Goal: Transaction & Acquisition: Purchase product/service

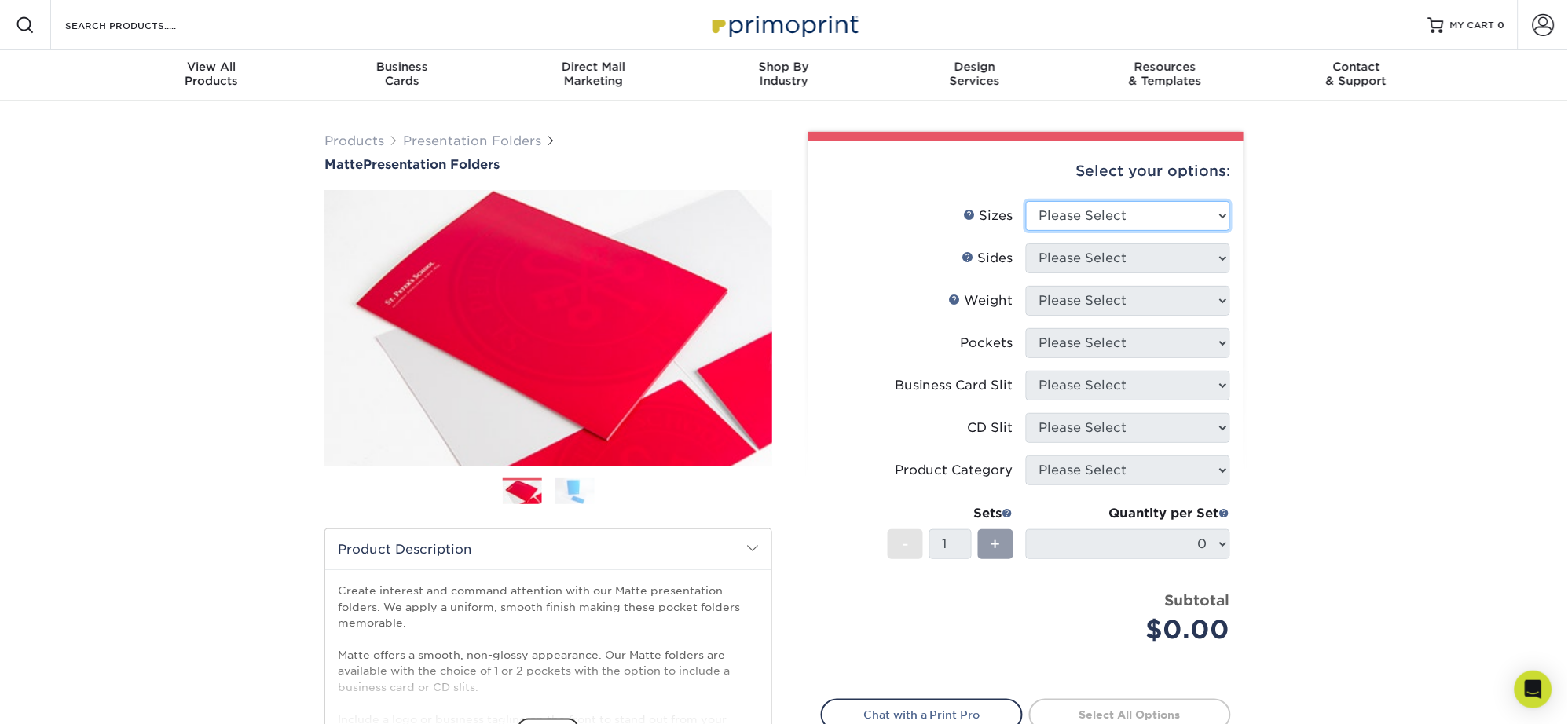
click at [1176, 211] on select "Please Select 6" x 9" 9" x 12"" at bounding box center [1128, 215] width 205 height 29
click at [1167, 201] on select "Please Select 6" x 9" 9" x 12"" at bounding box center [1128, 215] width 205 height 29
select select "9.00x12.00"
click at [1026, 201] on select "Please Select 6" x 9" 9" x 12"" at bounding box center [1128, 215] width 205 height 29
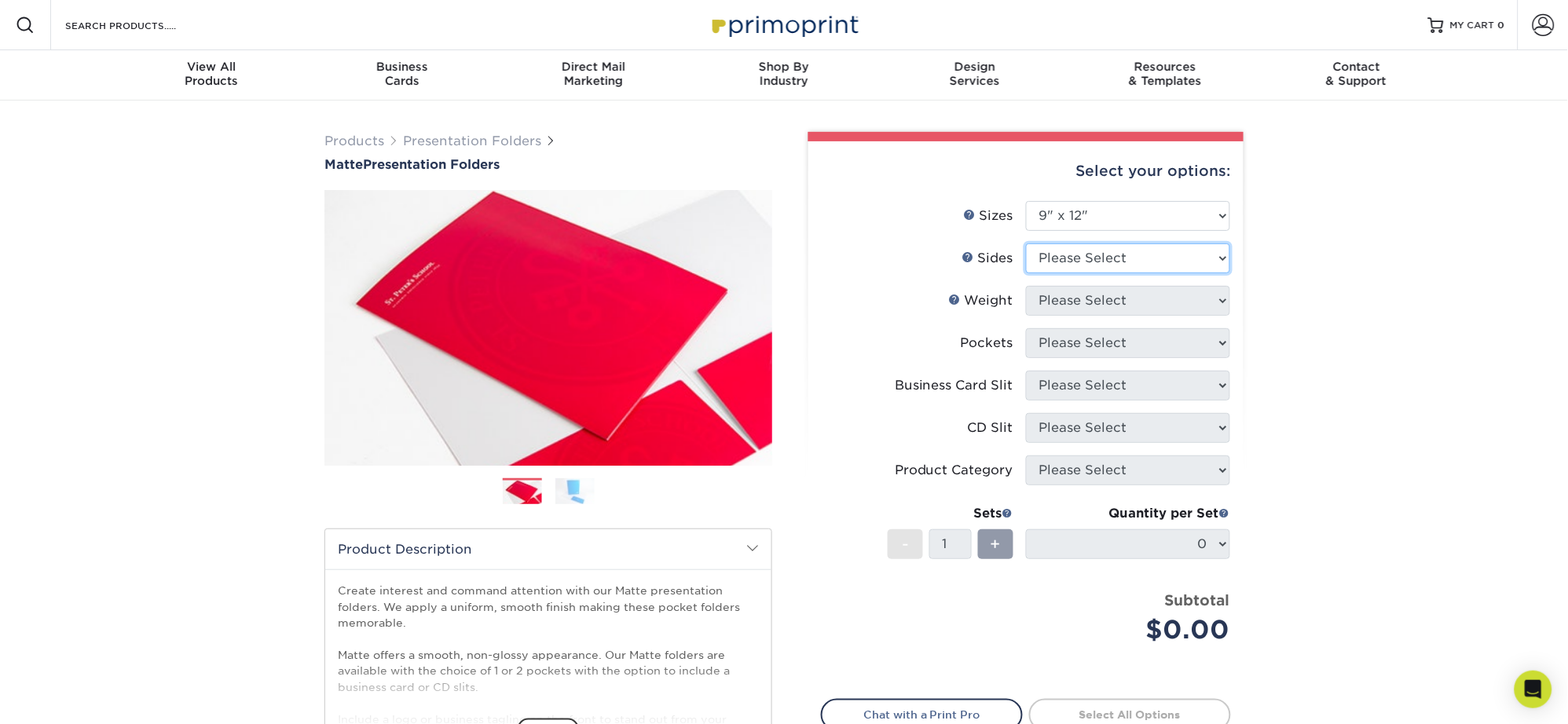
click at [1176, 253] on select "Please Select Print Both Sides Print Front Only" at bounding box center [1128, 258] width 205 height 29
select select "32d3c223-f82c-492b-b915-ba065a00862f"
click at [1026, 244] on select "Please Select Print Both Sides Print Front Only" at bounding box center [1128, 258] width 205 height 29
click at [1176, 294] on select "Please Select 14PT 16PT" at bounding box center [1128, 300] width 205 height 29
select select "14PT"
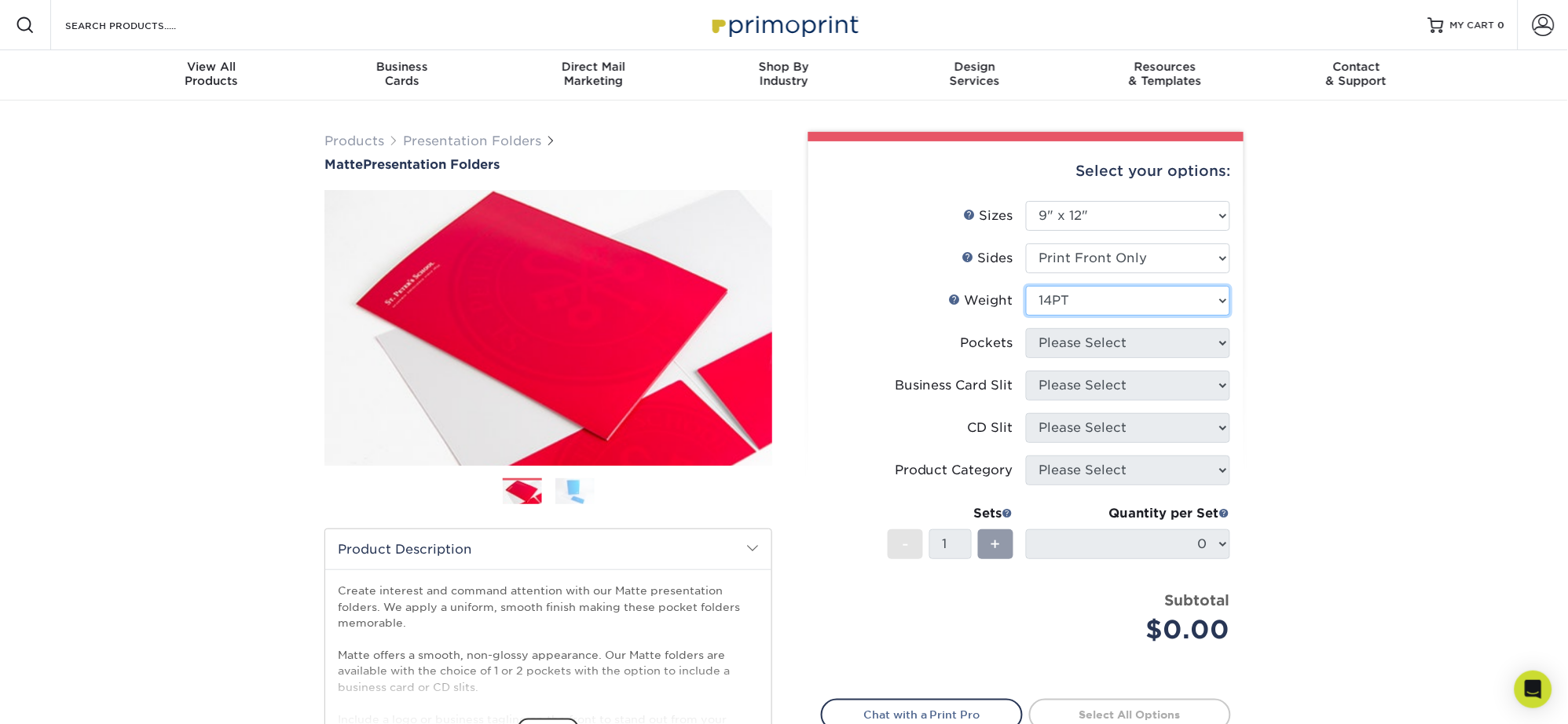
click at [1026, 285] on select "Please Select 14PT 16PT" at bounding box center [1128, 300] width 205 height 29
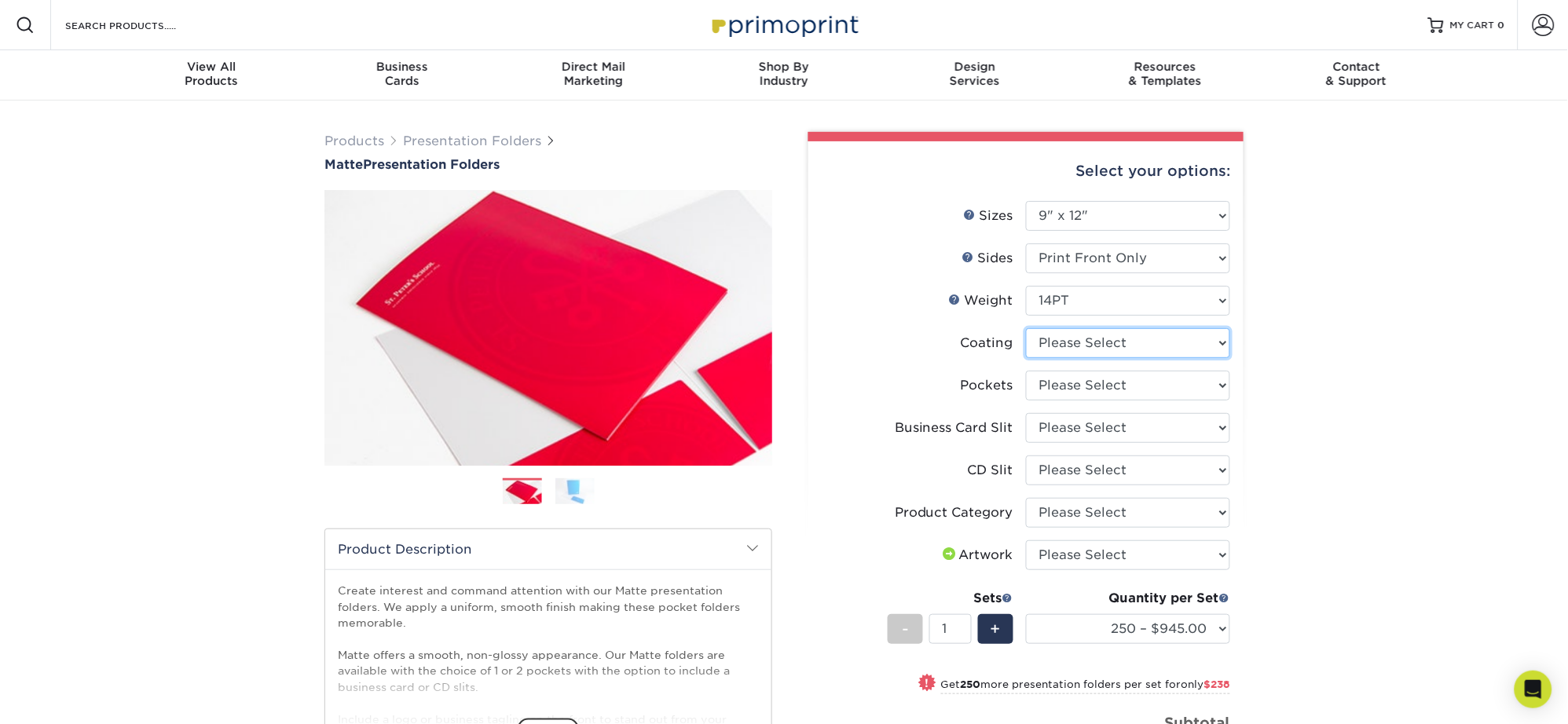
click at [1176, 340] on select at bounding box center [1128, 342] width 205 height 29
select select "121bb7b5-3b4d-429f-bd8d-bbf80e953313"
click at [1026, 328] on select at bounding box center [1128, 342] width 205 height 29
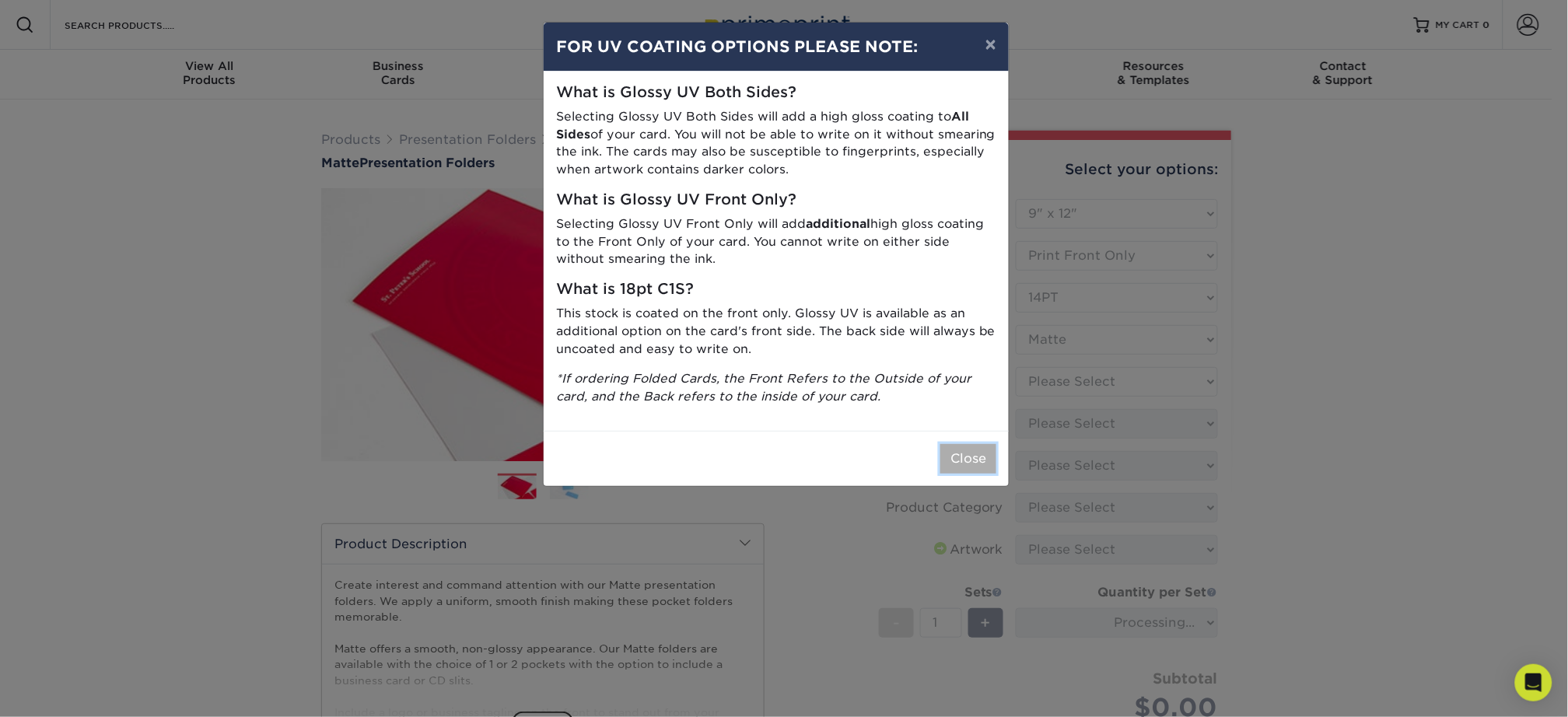
click at [969, 469] on button "Close" at bounding box center [968, 458] width 56 height 29
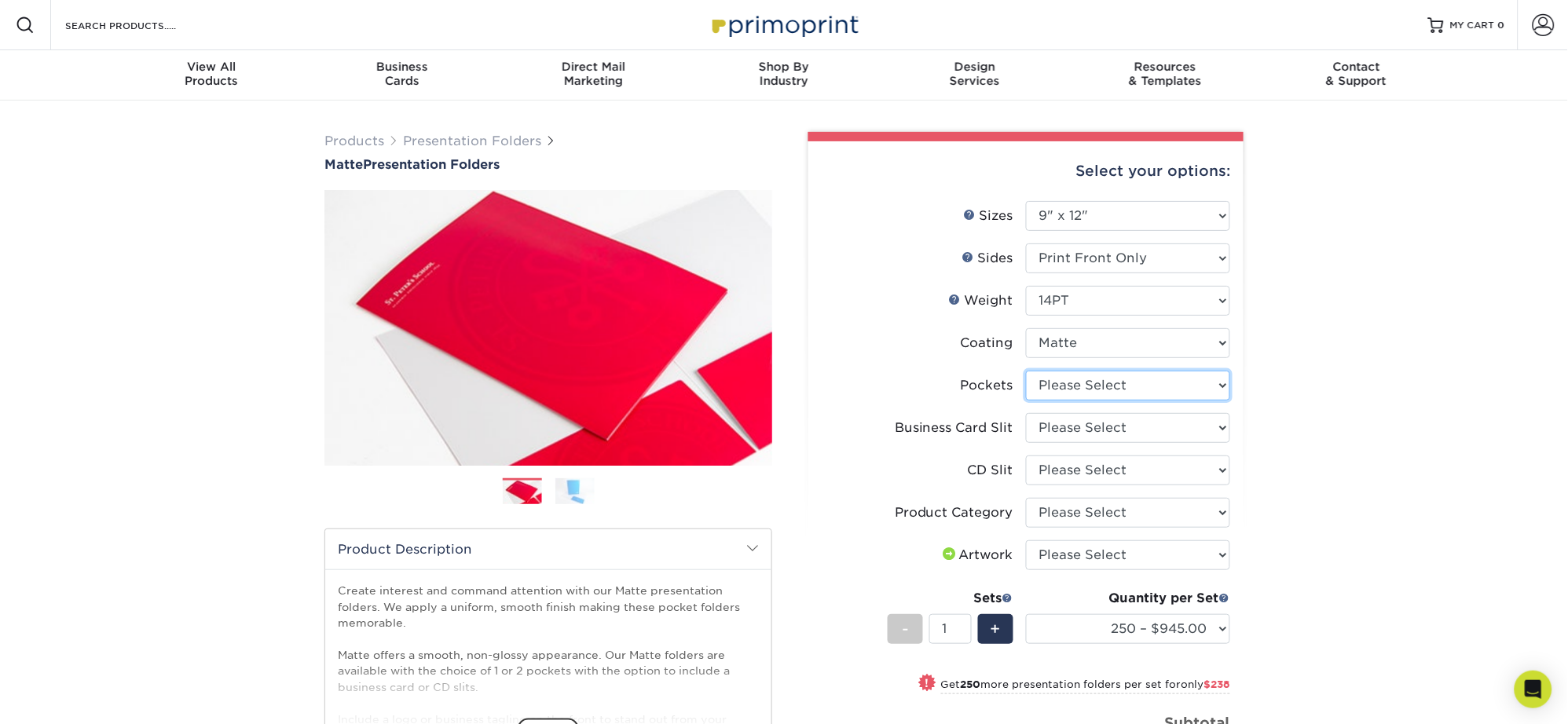
click at [1176, 382] on select "Please Select 1 Pocket on the Left (Front) Side 1 Pocket on the Right (Back) Si…" at bounding box center [1128, 384] width 205 height 29
select select "e8427203-e3c7-4640-a4e8-bae00c228d98"
click at [1026, 370] on select "Please Select 1 Pocket on the Left (Front) Side 1 Pocket on the Right (Back) Si…" at bounding box center [1128, 384] width 205 height 29
click at [1176, 426] on select "Please Select No Business Card Slits On Both Pockets - Horizontal On Both Pocke…" at bounding box center [1128, 427] width 205 height 29
select select "72a87a50-32e6-4b0a-b352-83a99595e5b9"
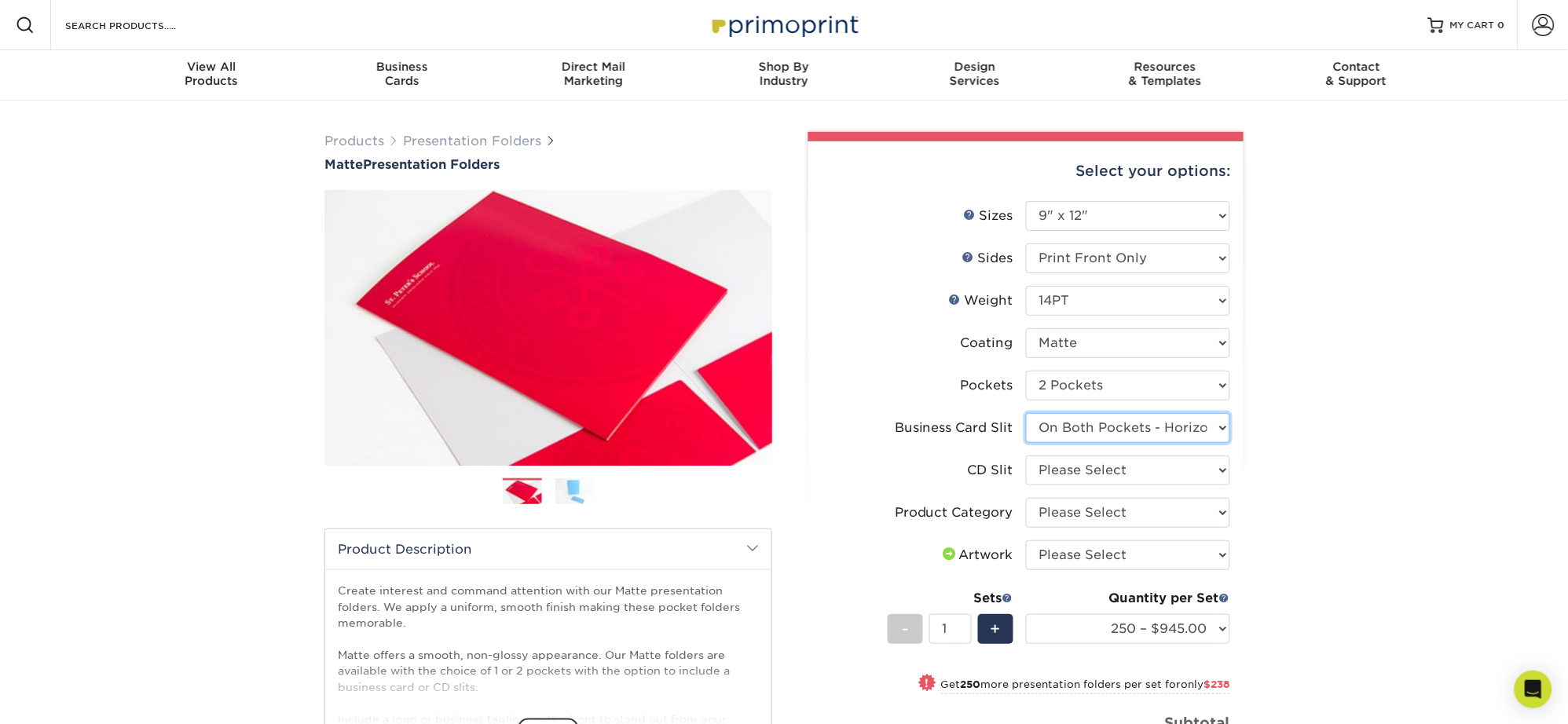
click at [1026, 413] on select "Please Select No Business Card Slits On Both Pockets - Horizontal On Both Pocke…" at bounding box center [1128, 427] width 205 height 29
click at [1176, 463] on select "Please Select No CD Slit On the Left (Front) Pocket On the Right (Back) Pocket" at bounding box center [1128, 470] width 205 height 29
select select "a092264a-7428-4d8e-b024-417dbebc6e25"
click at [1026, 456] on select "Please Select No CD Slit On the Left (Front) Pocket On the Right (Back) Pocket" at bounding box center [1128, 470] width 205 height 29
click at [1176, 516] on select "Please Select Presentation Folders" at bounding box center [1128, 512] width 205 height 29
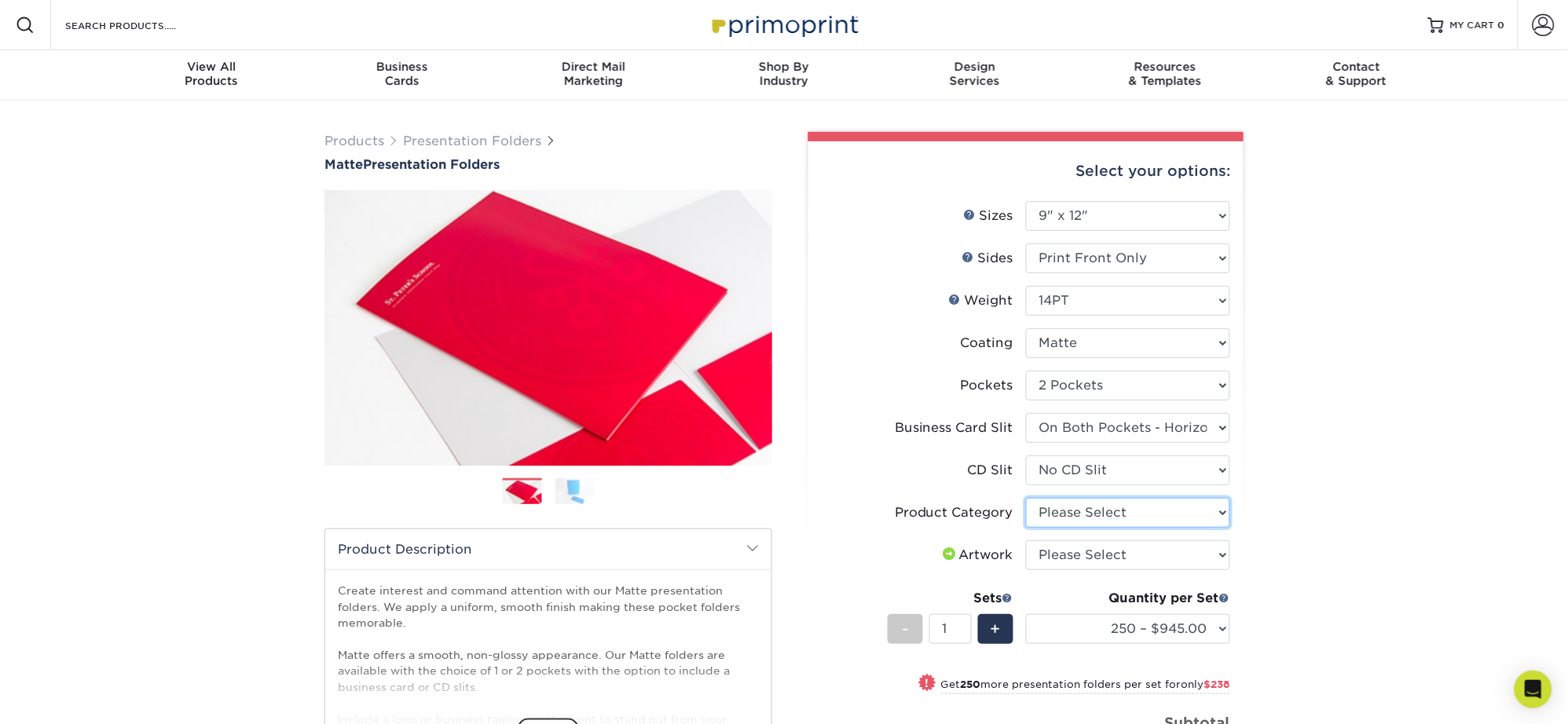
select select "57f7a581-ec4a-49d7-930d-eb044a1d12ac"
click at [1026, 498] on select "Please Select Presentation Folders" at bounding box center [1128, 512] width 205 height 29
click at [1176, 542] on select "Please Select I will upload files I need a design - $75" at bounding box center [1128, 555] width 205 height 29
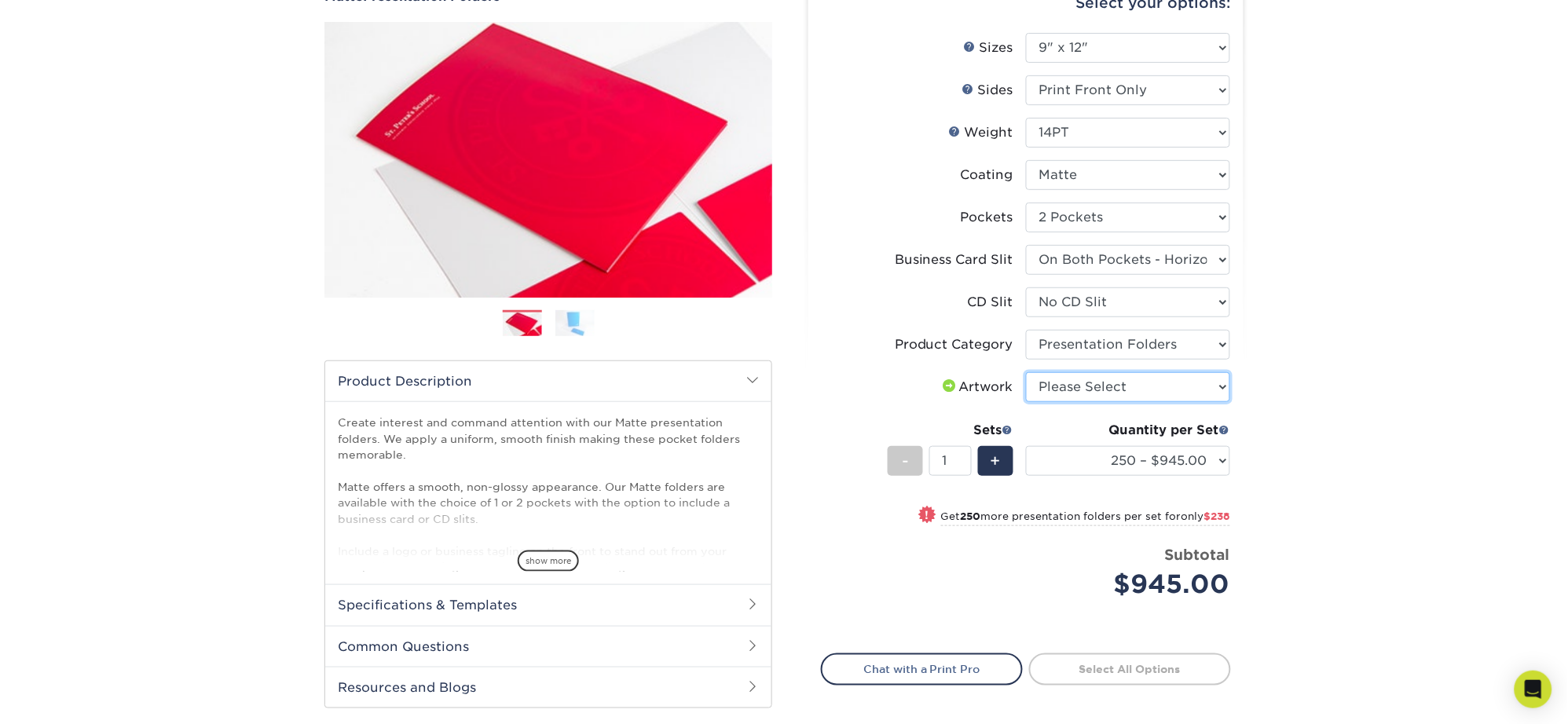
scroll to position [105, 0]
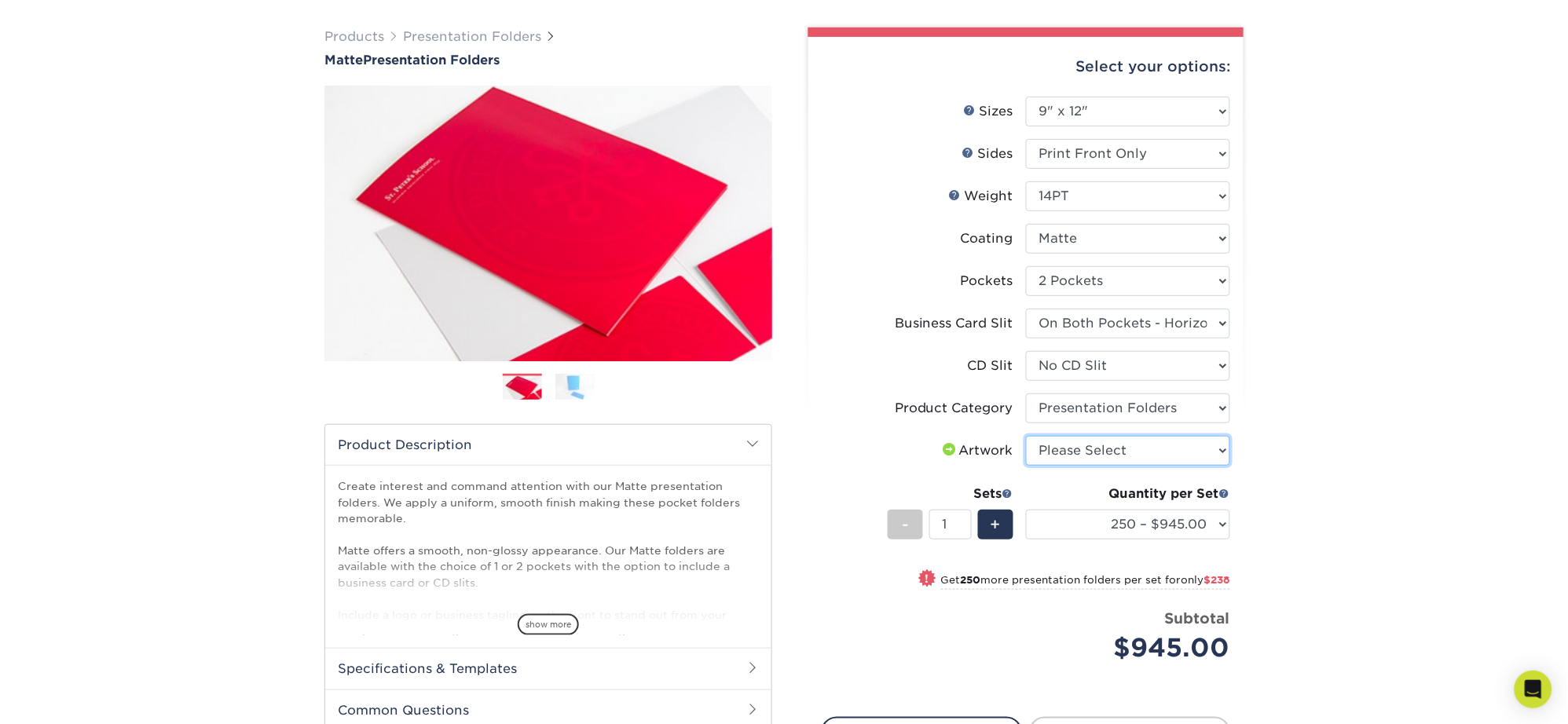
click at [1176, 455] on select "Please Select I will upload files I need a design - $75" at bounding box center [1128, 450] width 205 height 29
select select "upload"
click at [1026, 436] on select "Please Select I will upload files I need a design - $75" at bounding box center [1128, 450] width 205 height 29
click at [1176, 190] on select "Please Select 14PT 16PT" at bounding box center [1128, 196] width 205 height 29
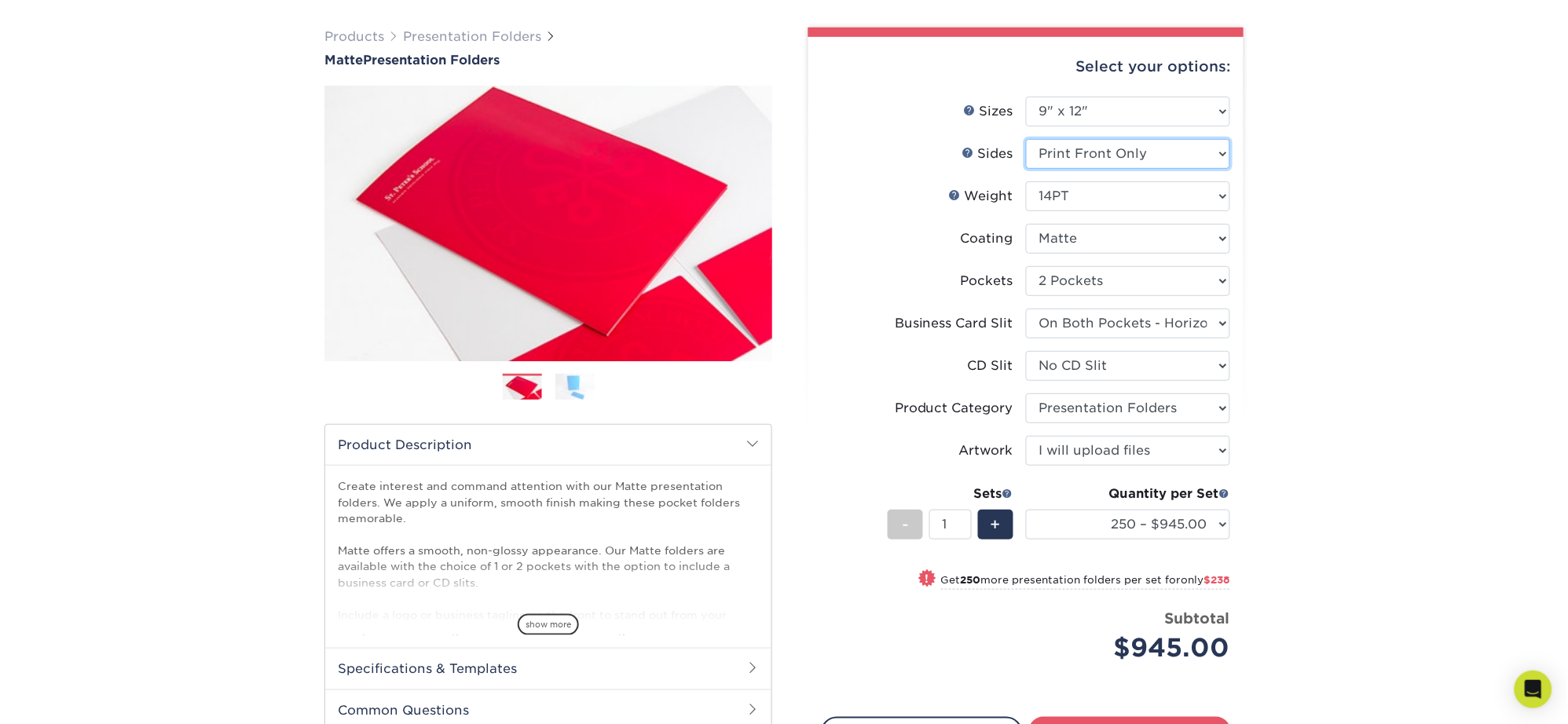
click at [1176, 155] on select "Please Select Print Both Sides Print Front Only" at bounding box center [1128, 153] width 205 height 29
click at [1176, 115] on select "Please Select 6" x 9" 9" x 12"" at bounding box center [1128, 110] width 205 height 29
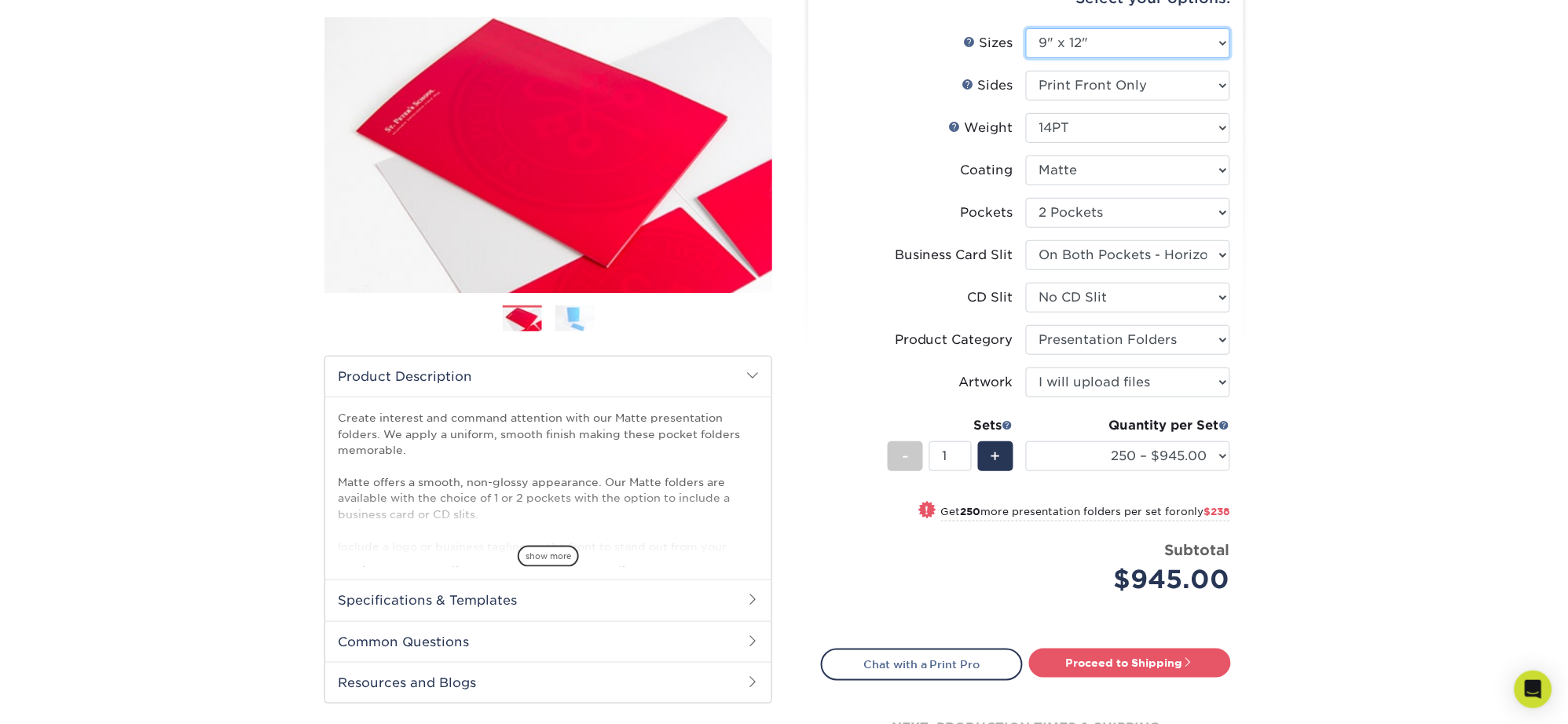
scroll to position [208, 0]
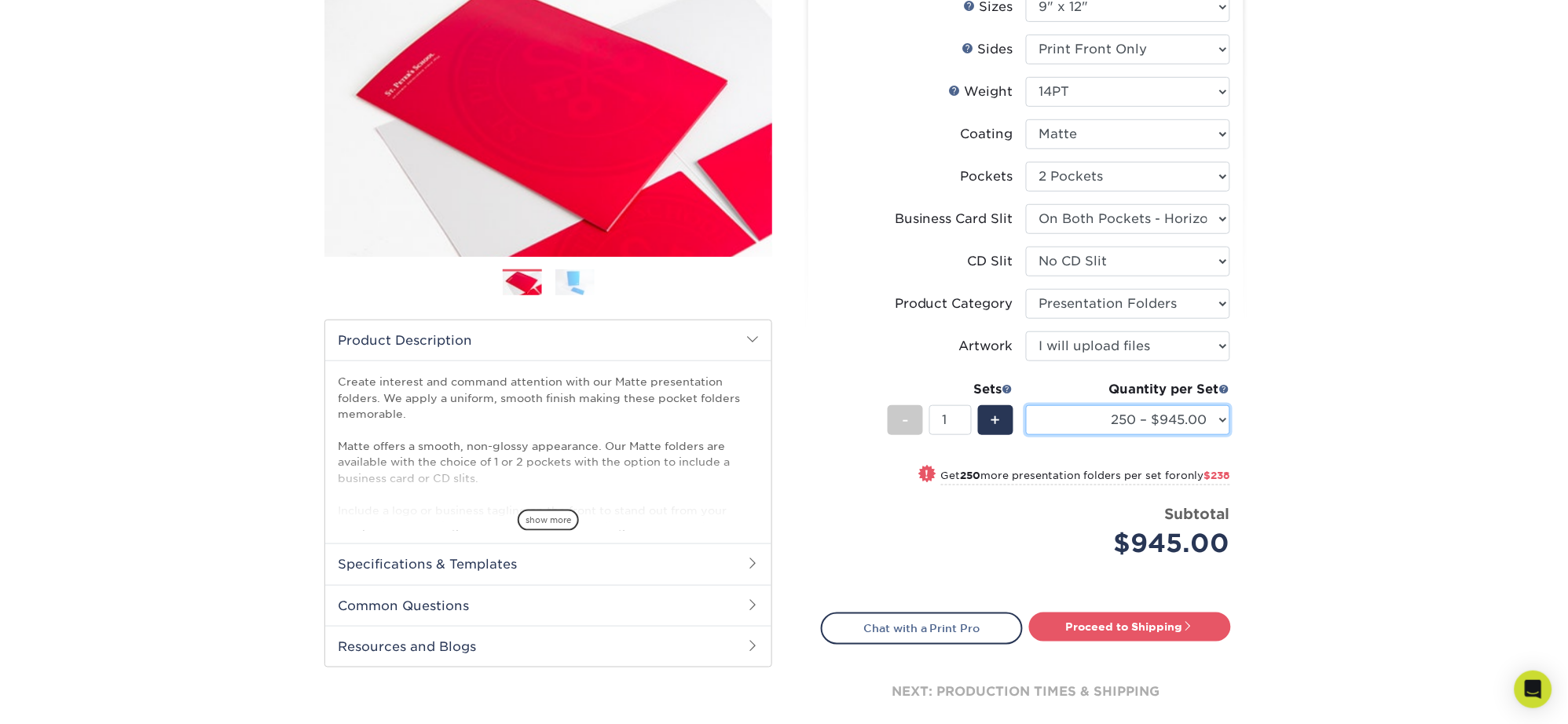
click at [1176, 424] on select "250 – $945.00 500 – $1183.00 1000 – $1462.00 2500 – $2613.00 5000 – $4099.00 10…" at bounding box center [1128, 420] width 205 height 29
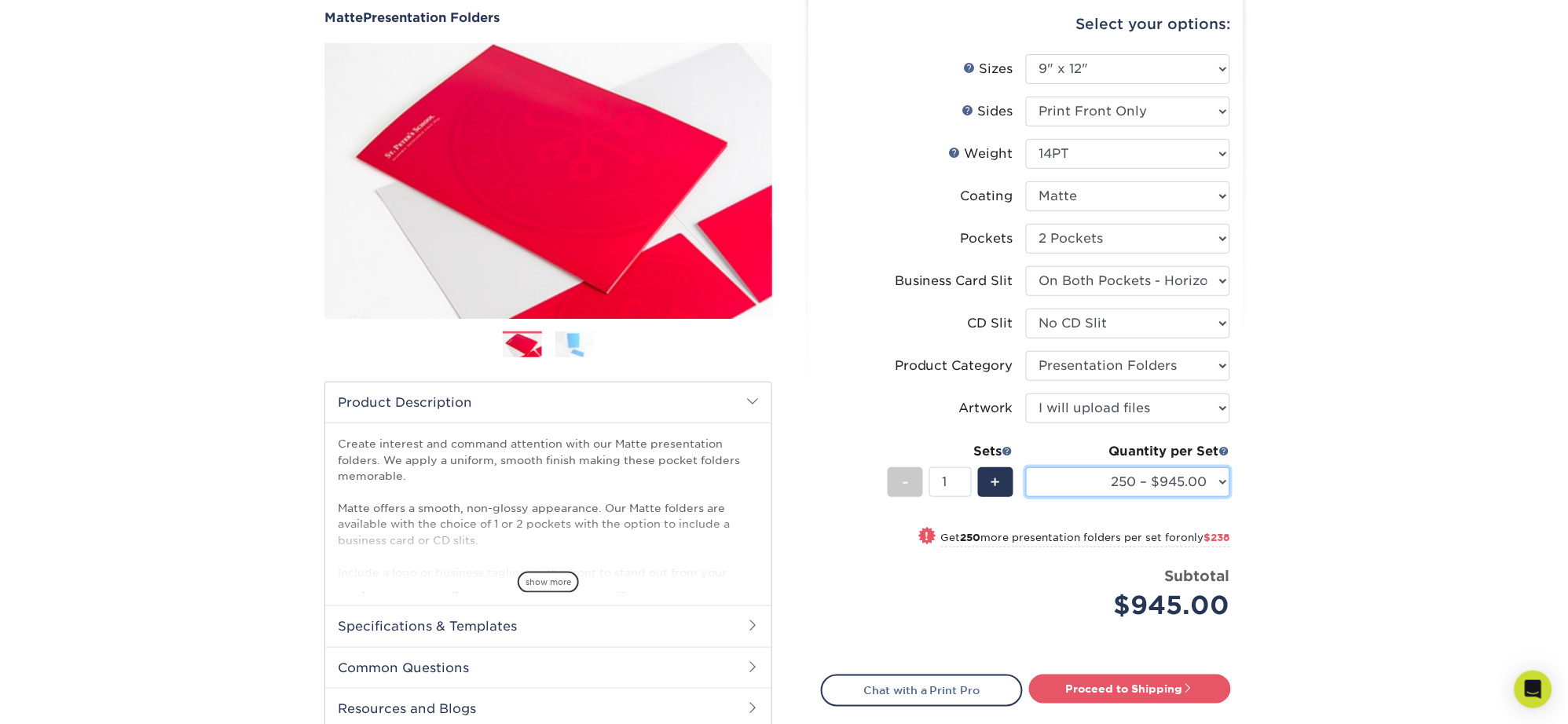
scroll to position [0, 0]
